Goal: Navigation & Orientation: Find specific page/section

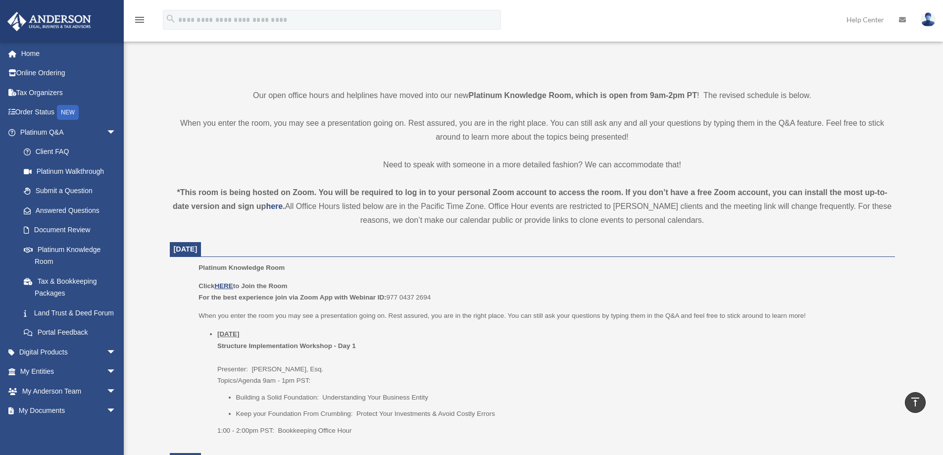
scroll to position [247, 0]
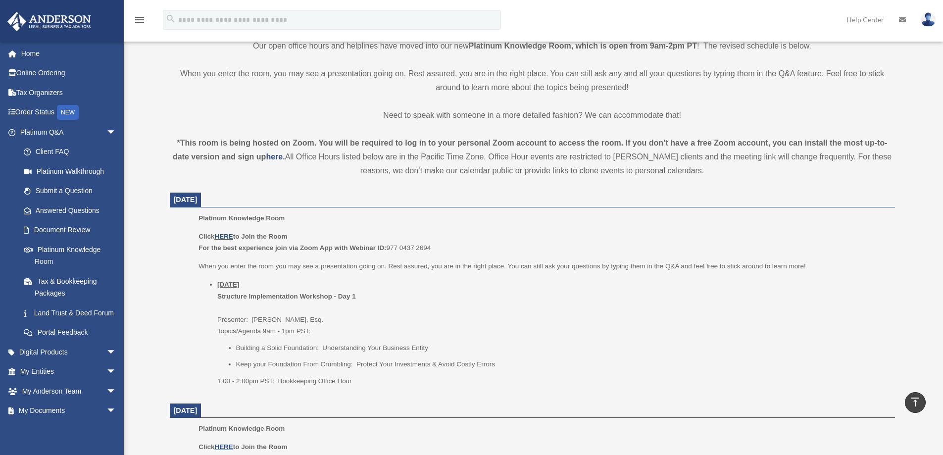
click at [222, 238] on u "HERE" at bounding box center [223, 236] width 18 height 7
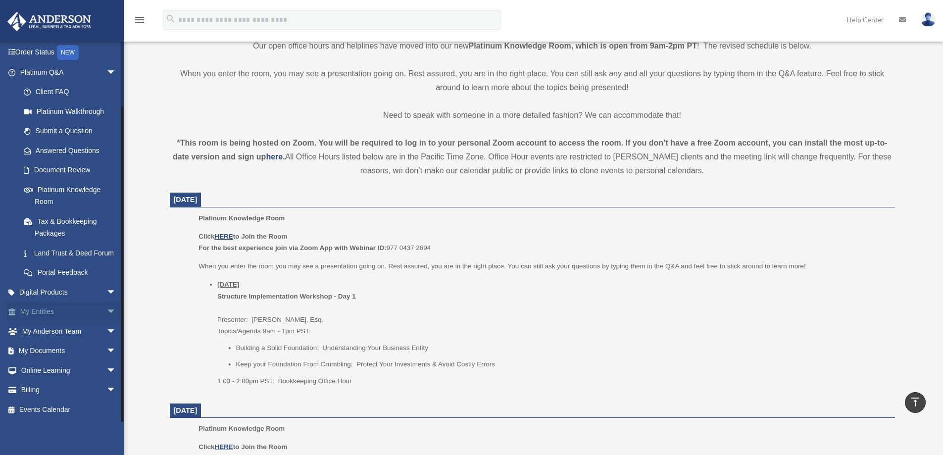
click at [106, 312] on span "arrow_drop_down" at bounding box center [116, 312] width 20 height 20
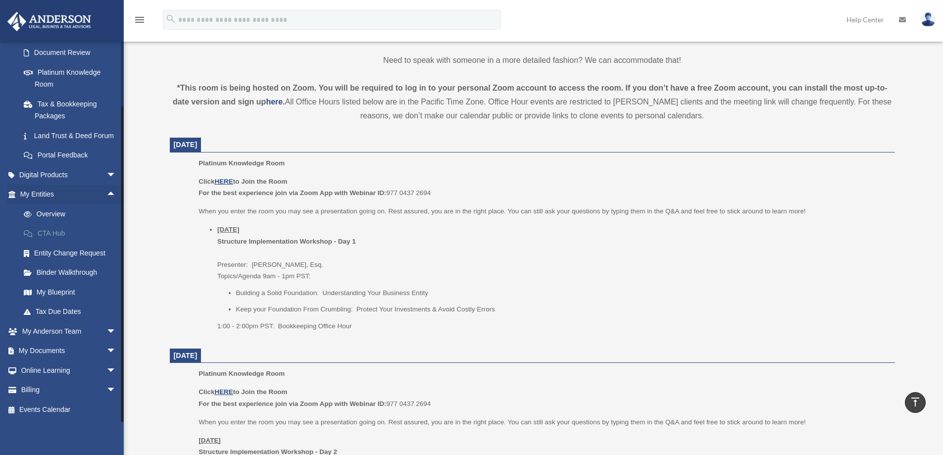
scroll to position [346, 0]
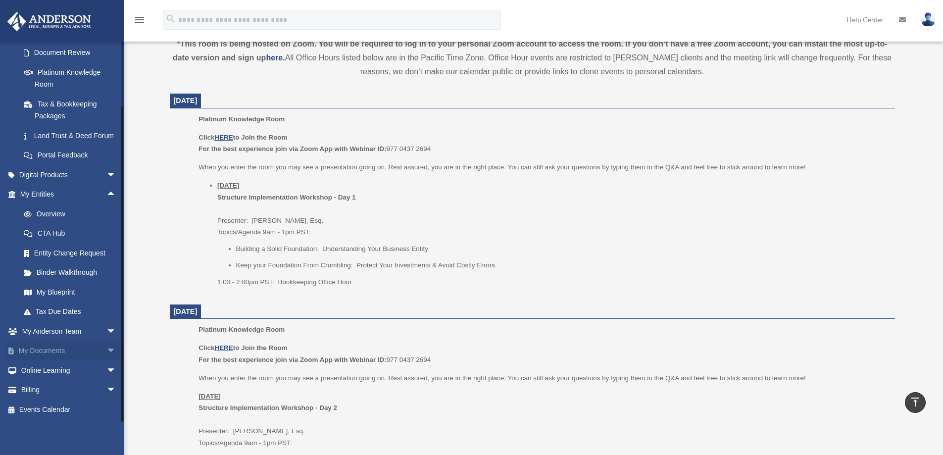
click at [106, 348] on span "arrow_drop_down" at bounding box center [116, 351] width 20 height 20
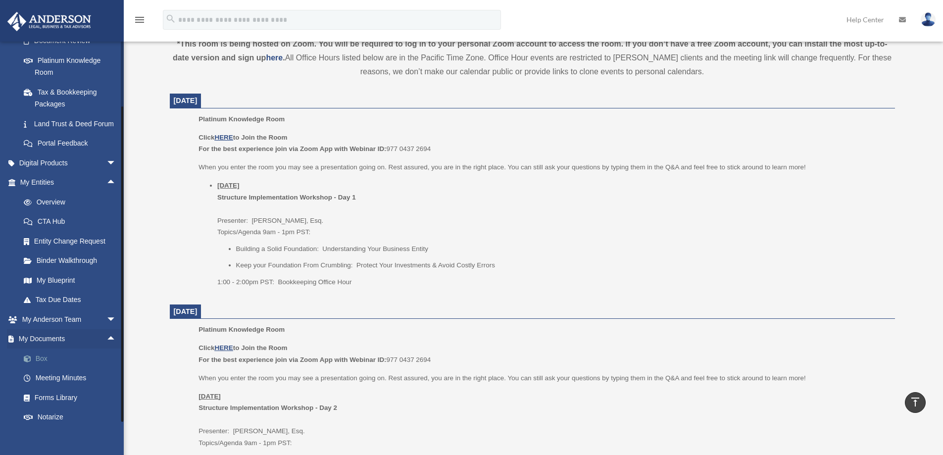
click at [50, 368] on link "Box" at bounding box center [72, 358] width 117 height 20
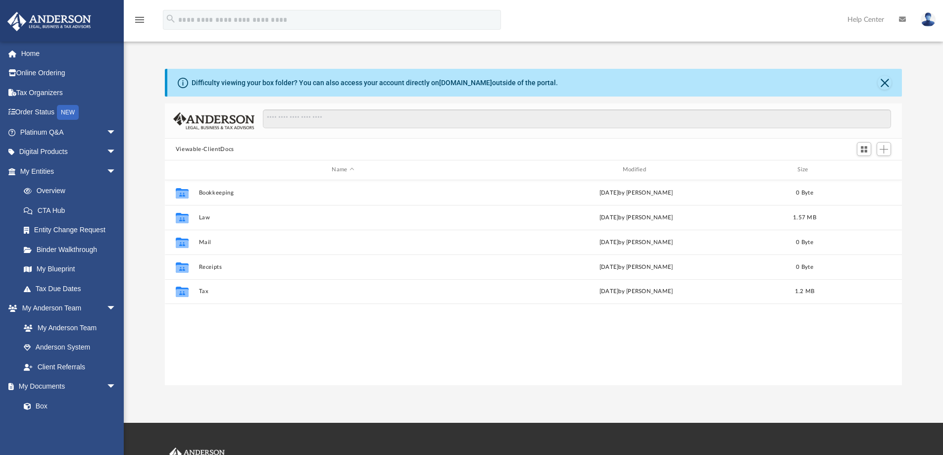
scroll to position [218, 729]
